Goal: Task Accomplishment & Management: Manage account settings

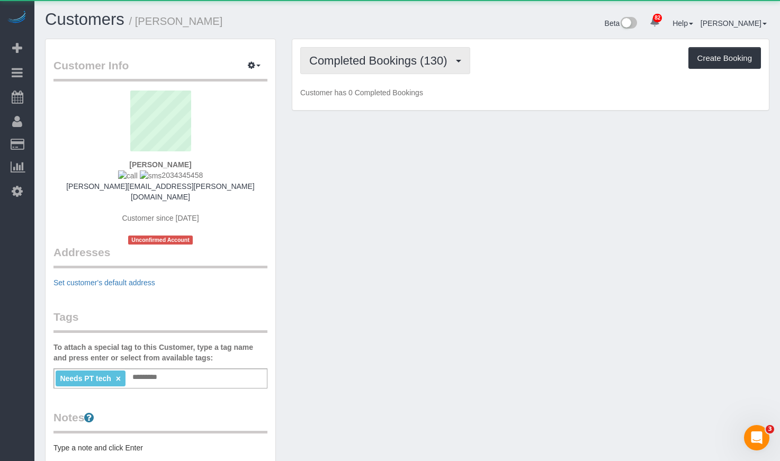
click at [445, 52] on button "Completed Bookings (130)" at bounding box center [385, 60] width 170 height 27
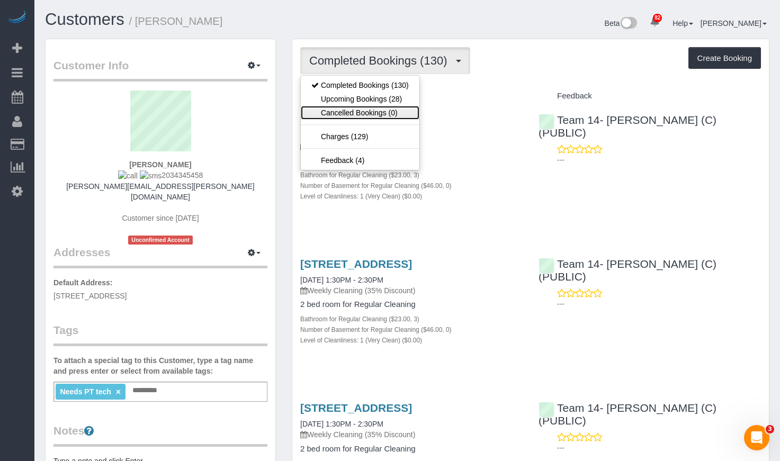
click at [403, 111] on link "Cancelled Bookings (0)" at bounding box center [360, 113] width 119 height 14
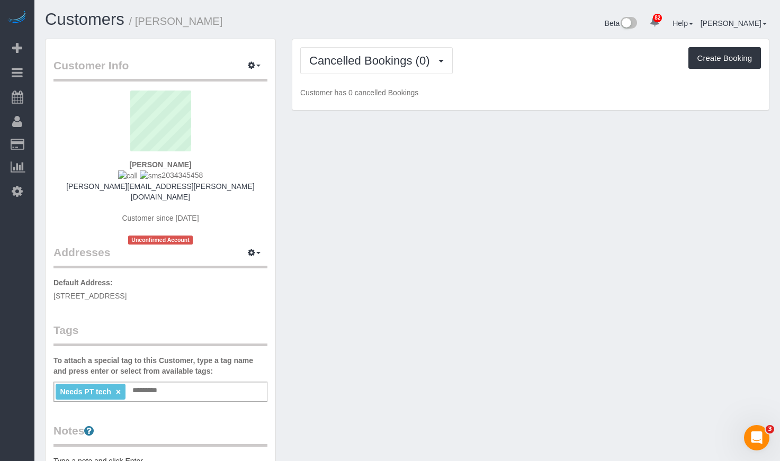
click at [404, 74] on div "Cancelled Bookings (0) Completed Bookings (130) Upcoming Bookings (28) Cancelle…" at bounding box center [530, 75] width 477 height 72
click at [402, 63] on span "Cancelled Bookings (0)" at bounding box center [372, 60] width 126 height 13
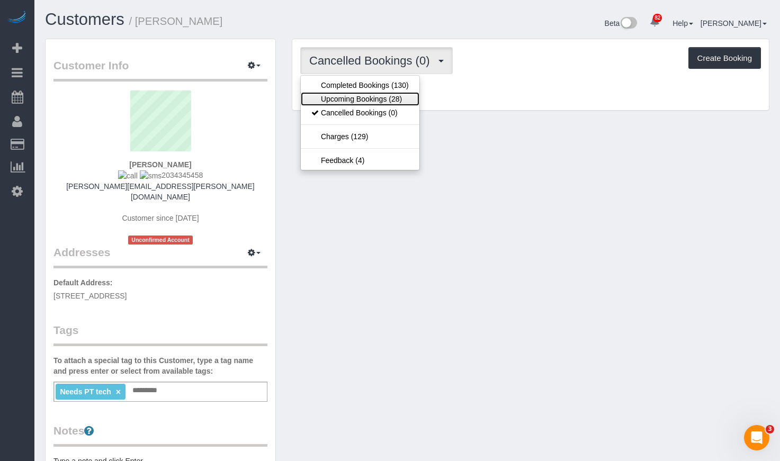
click at [389, 94] on link "Upcoming Bookings (28)" at bounding box center [360, 99] width 119 height 14
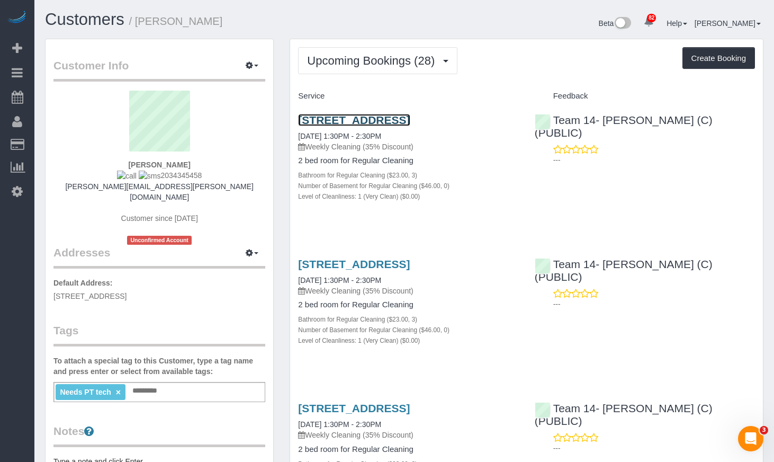
scroll to position [53, 0]
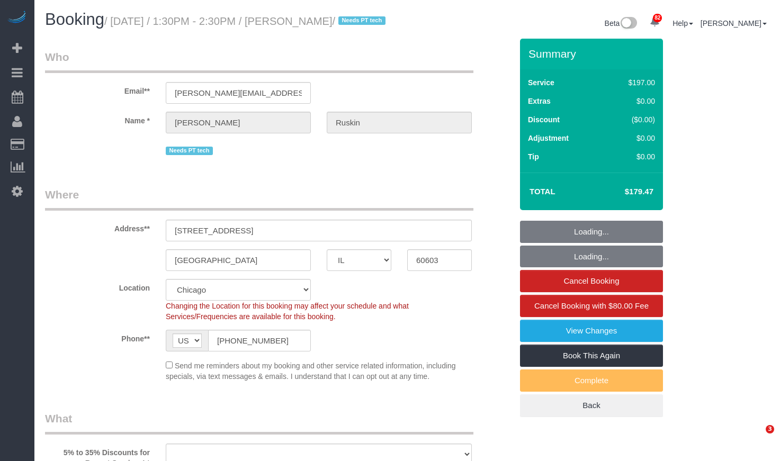
select select "IL"
select select "number:1"
select select "number:58"
select select "number:139"
select select "number:106"
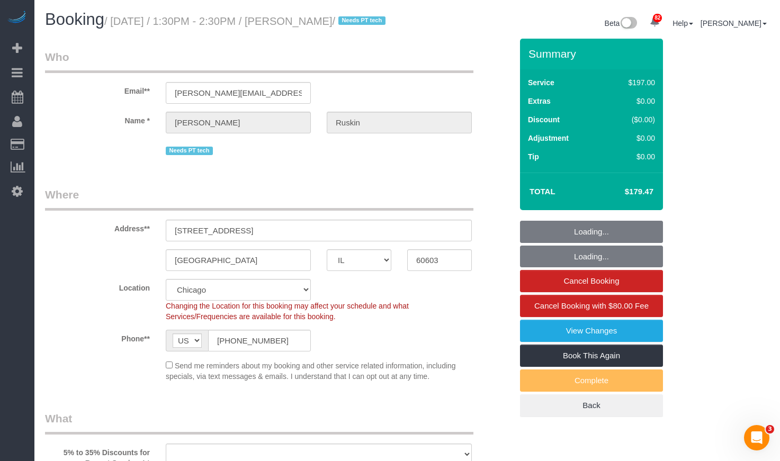
select select "object:1183"
select select "512"
select select "3"
select select "object:1281"
select select "3"
